Goal: Task Accomplishment & Management: Use online tool/utility

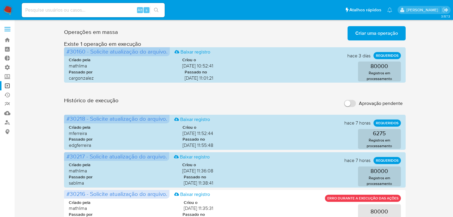
scroll to position [151, 0]
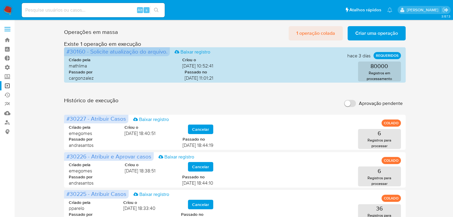
click at [307, 33] on span "1 operação colada" at bounding box center [315, 33] width 39 height 13
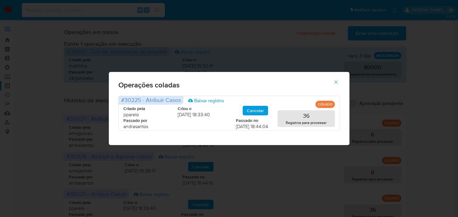
click at [337, 82] on icon "button" at bounding box center [335, 82] width 5 height 5
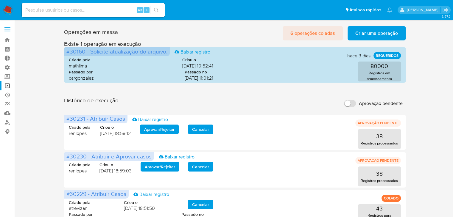
click at [324, 32] on span "6 operações coladas" at bounding box center [312, 33] width 45 height 13
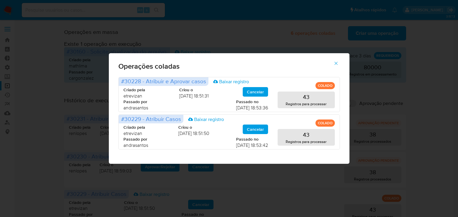
click at [338, 67] on span "button" at bounding box center [335, 63] width 5 height 13
